Goal: Find specific page/section: Find specific page/section

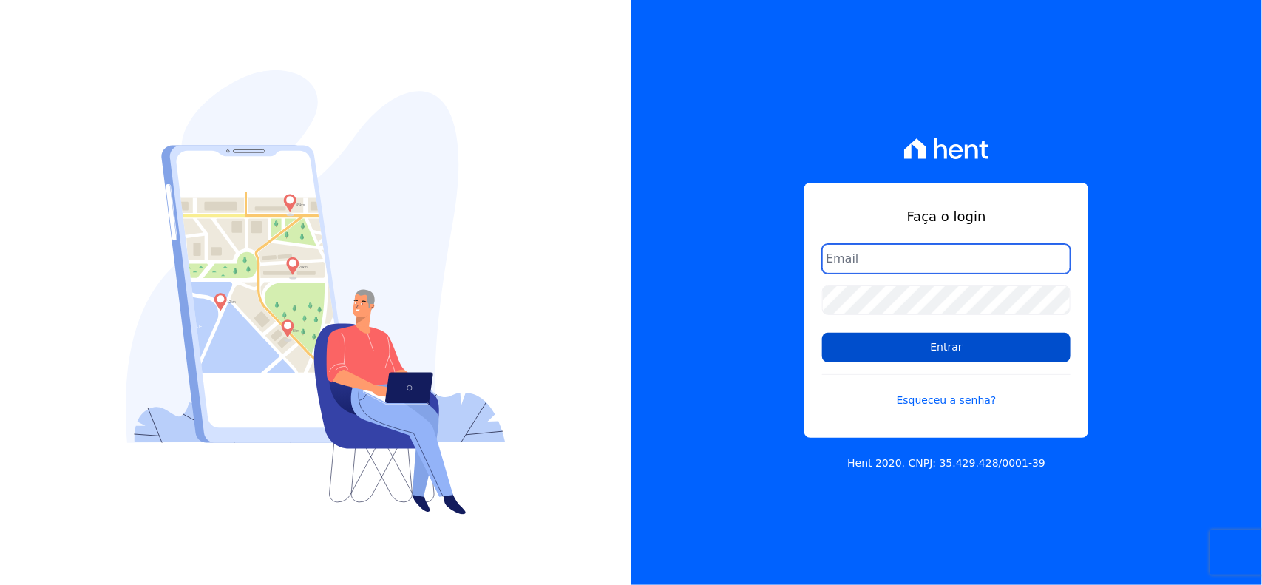
type input "jardimarcoverde@hotmail.com"
click at [989, 348] on input "Entrar" at bounding box center [946, 348] width 248 height 30
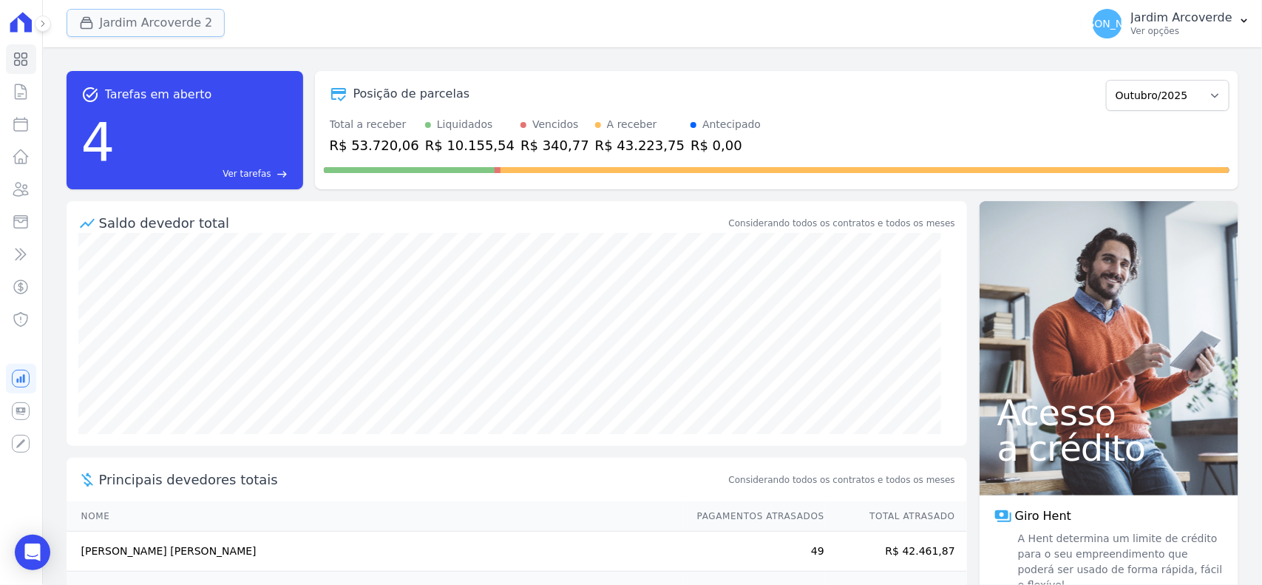
click at [169, 24] on button "Jardim Arcoverde 2" at bounding box center [146, 23] width 159 height 28
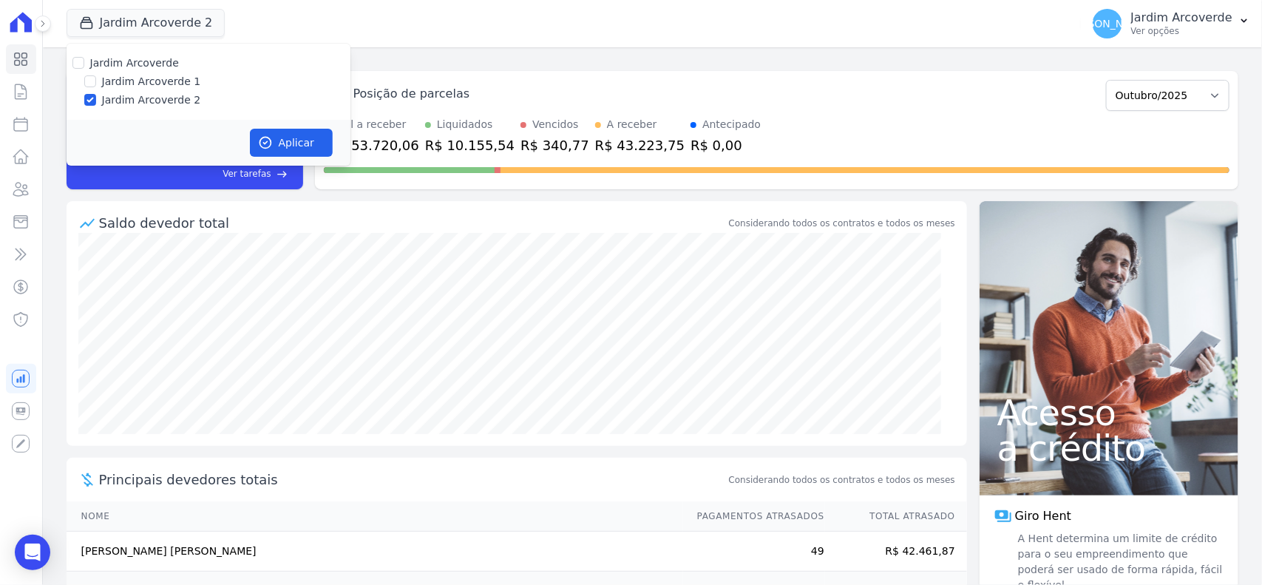
click at [174, 85] on label "Jardim Arcoverde 1" at bounding box center [151, 82] width 99 height 16
click at [96, 85] on input "Jardim Arcoverde 1" at bounding box center [90, 81] width 12 height 12
checkbox input "true"
click at [278, 133] on button "Aplicar" at bounding box center [291, 143] width 83 height 28
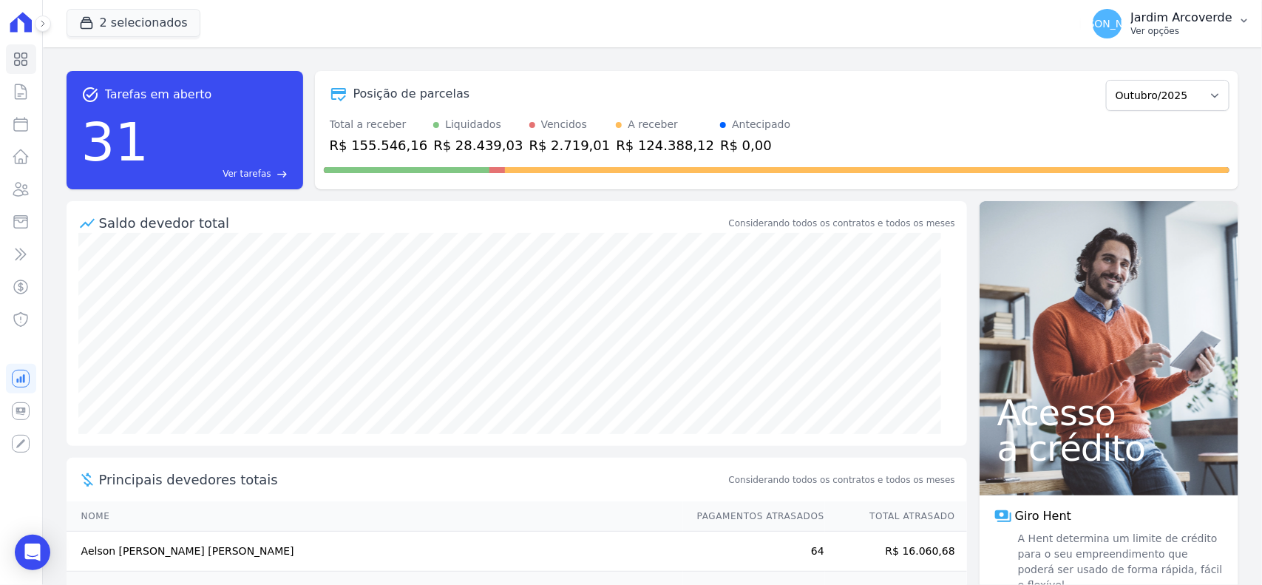
click at [1158, 27] on p "Ver opções" at bounding box center [1181, 31] width 101 height 12
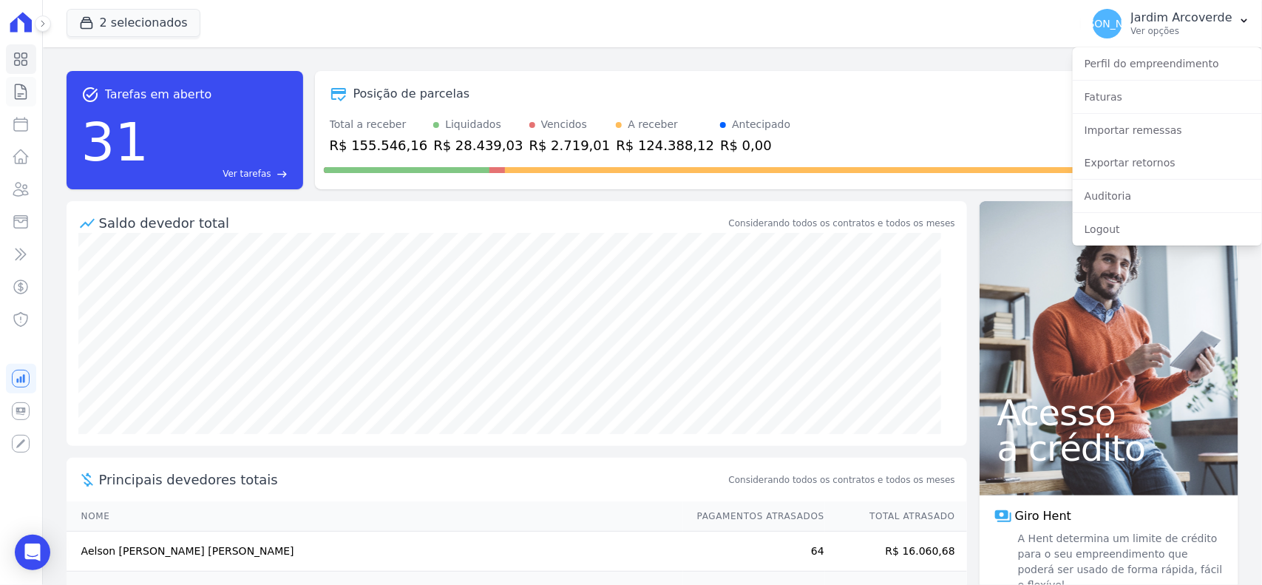
click at [17, 98] on icon at bounding box center [21, 91] width 11 height 15
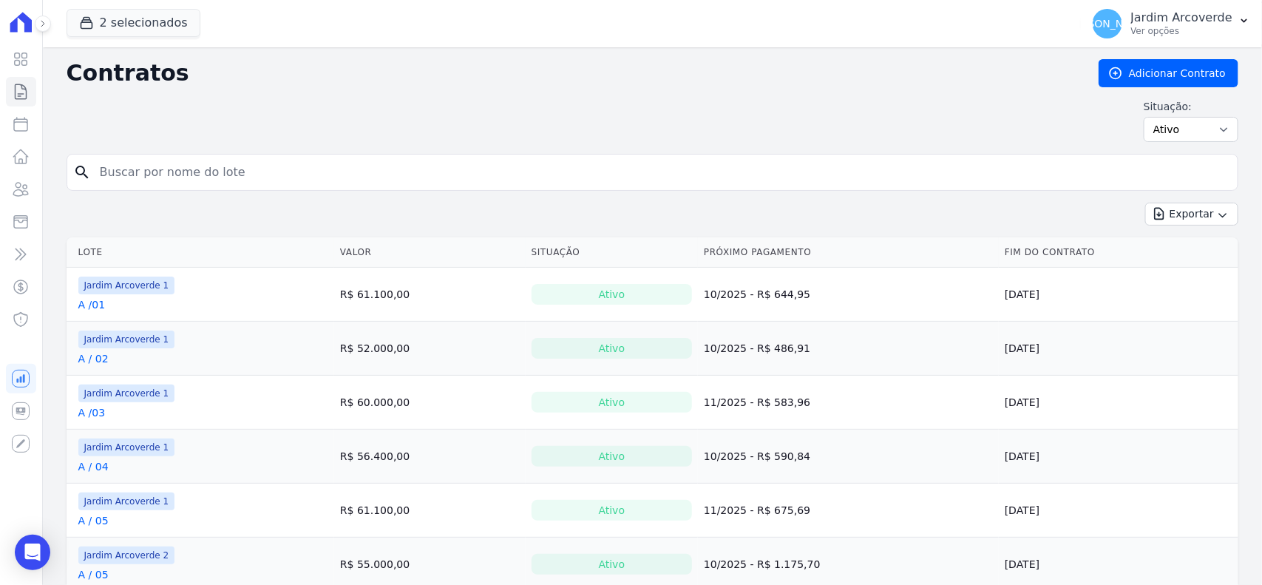
click at [275, 198] on form "search" at bounding box center [653, 178] width 1172 height 49
click at [274, 187] on input "search" at bounding box center [661, 172] width 1141 height 30
type input "h / 38"
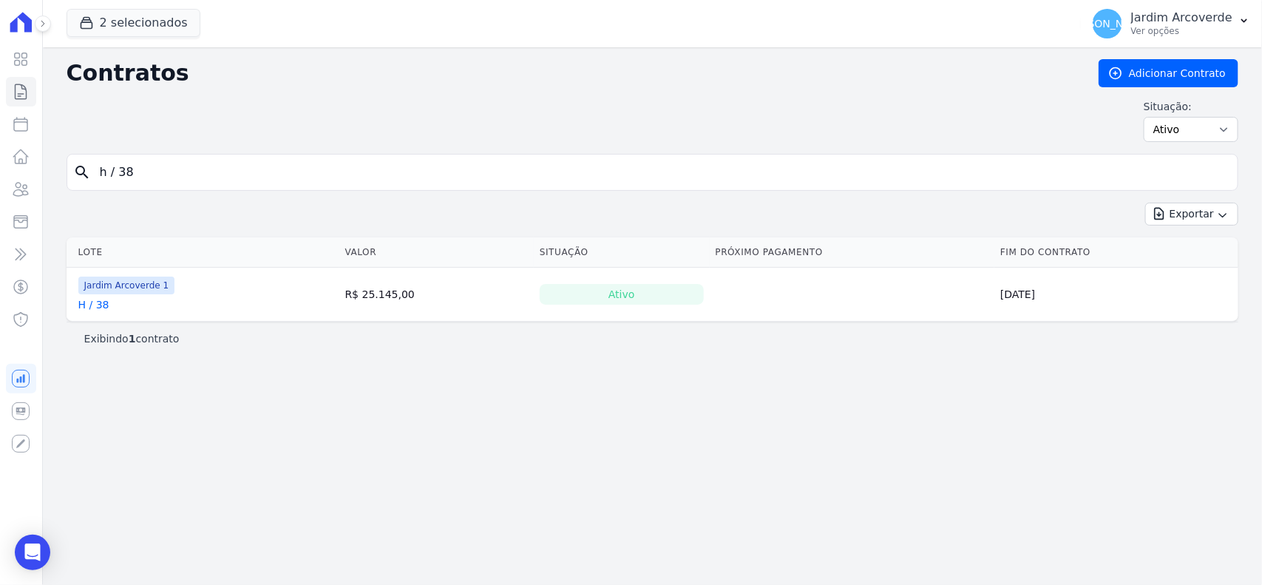
click at [92, 292] on span "Jardim Arcoverde 1" at bounding box center [126, 286] width 97 height 18
click at [98, 311] on link "H / 38" at bounding box center [93, 304] width 31 height 15
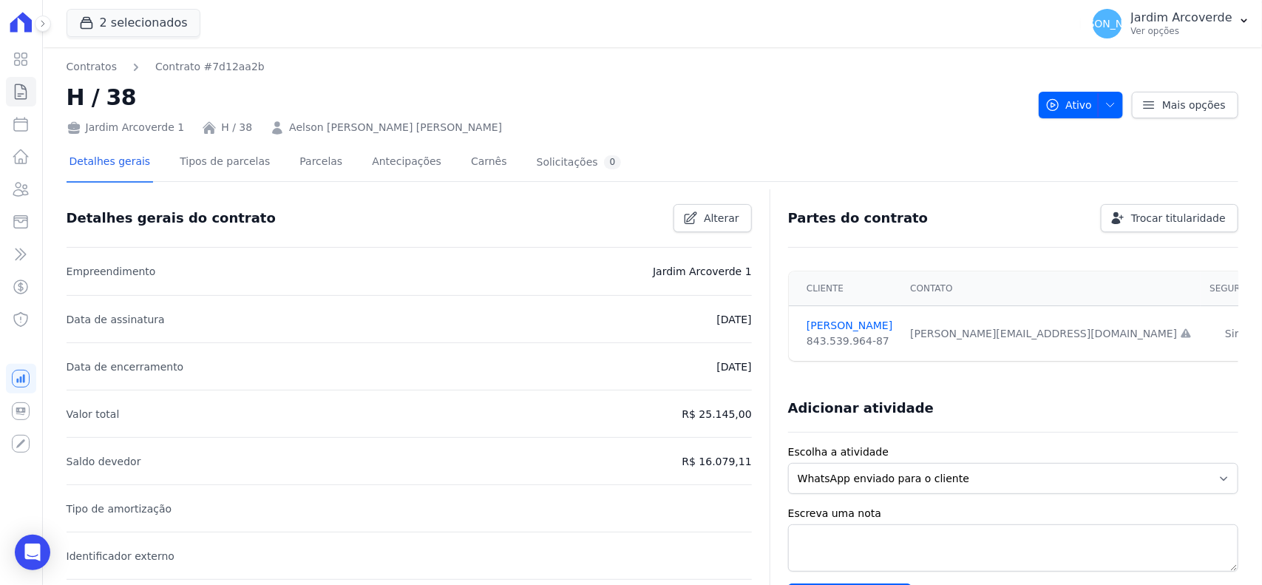
click at [301, 186] on div at bounding box center [653, 187] width 1172 height 13
click at [303, 181] on link "Parcelas" at bounding box center [321, 162] width 49 height 39
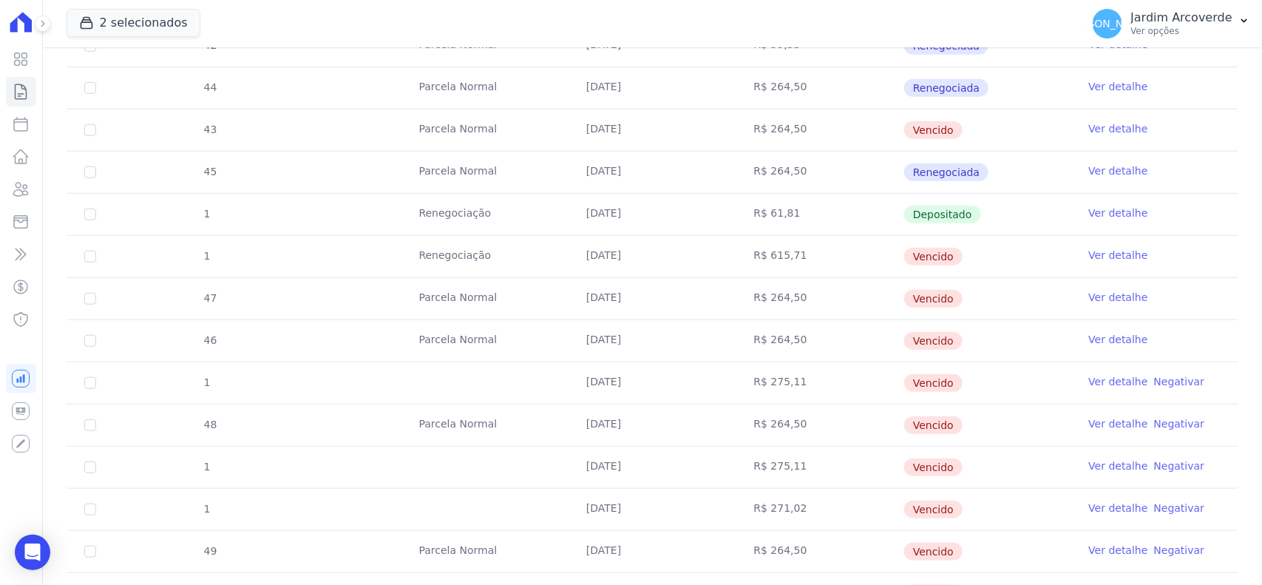
scroll to position [462, 0]
